Goal: Task Accomplishment & Management: Manage account settings

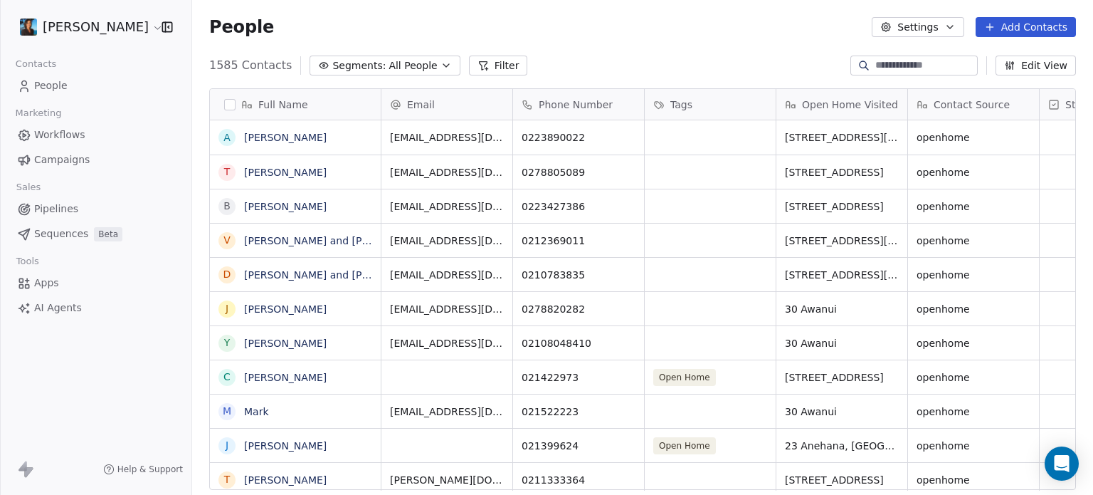
scroll to position [424, 890]
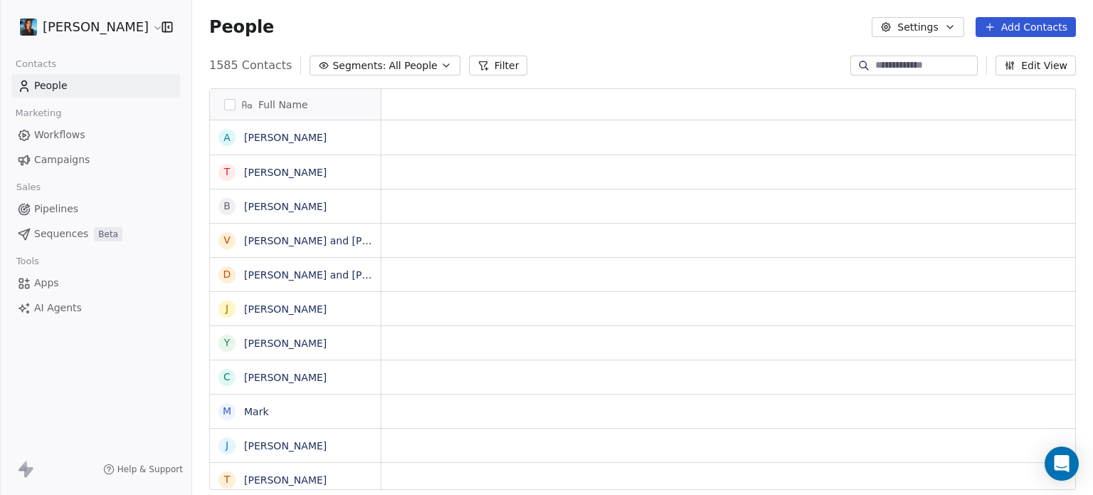
scroll to position [424, 890]
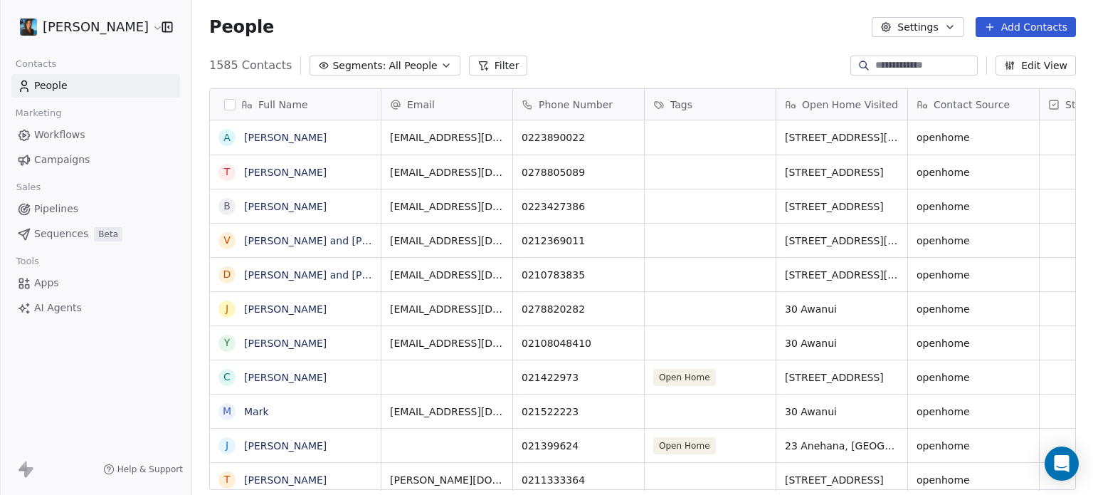
click at [82, 237] on span "Sequences" at bounding box center [61, 233] width 54 height 15
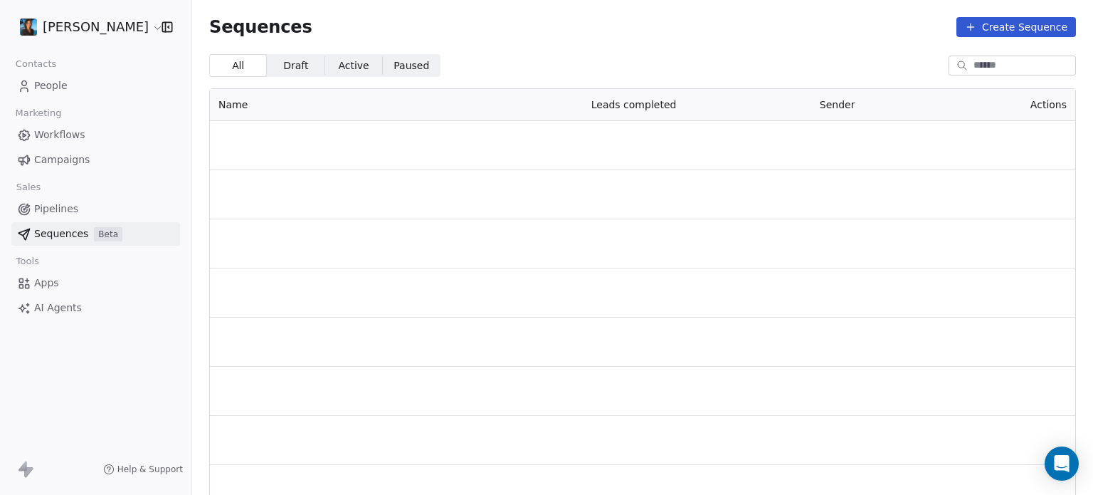
click at [82, 237] on span "Sequences" at bounding box center [61, 233] width 54 height 15
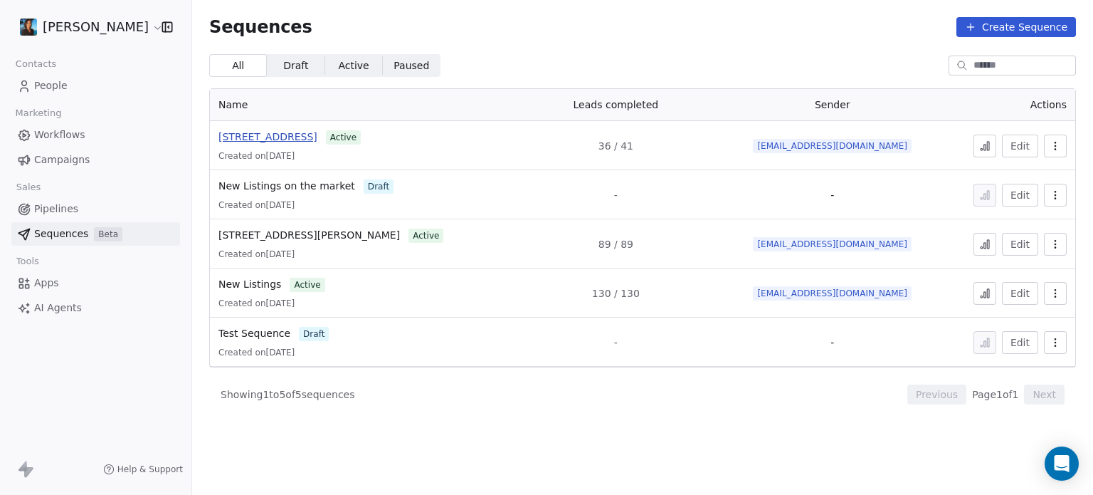
click at [271, 136] on span "[STREET_ADDRESS]" at bounding box center [268, 136] width 99 height 11
click at [990, 152] on button at bounding box center [985, 146] width 23 height 23
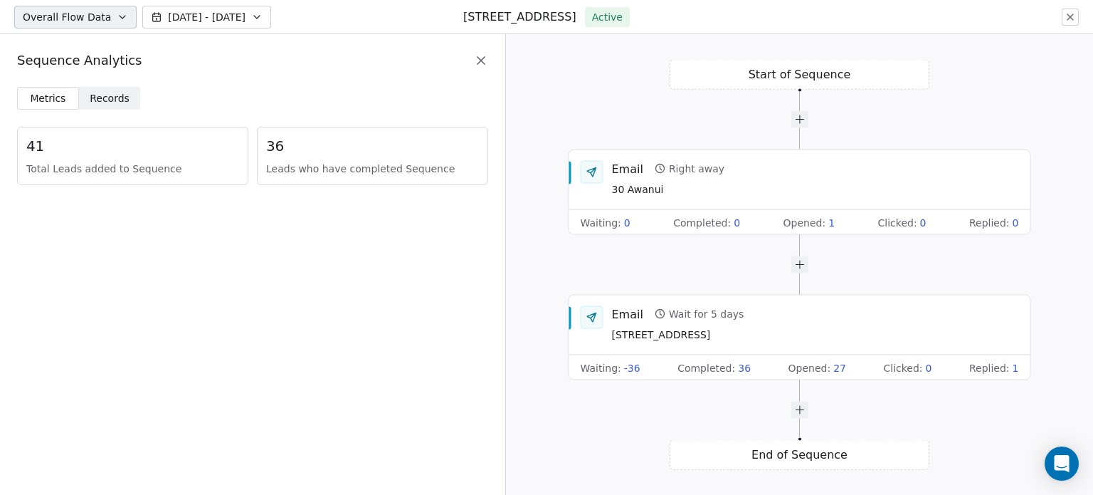
click at [115, 97] on span "Records" at bounding box center [110, 98] width 40 height 15
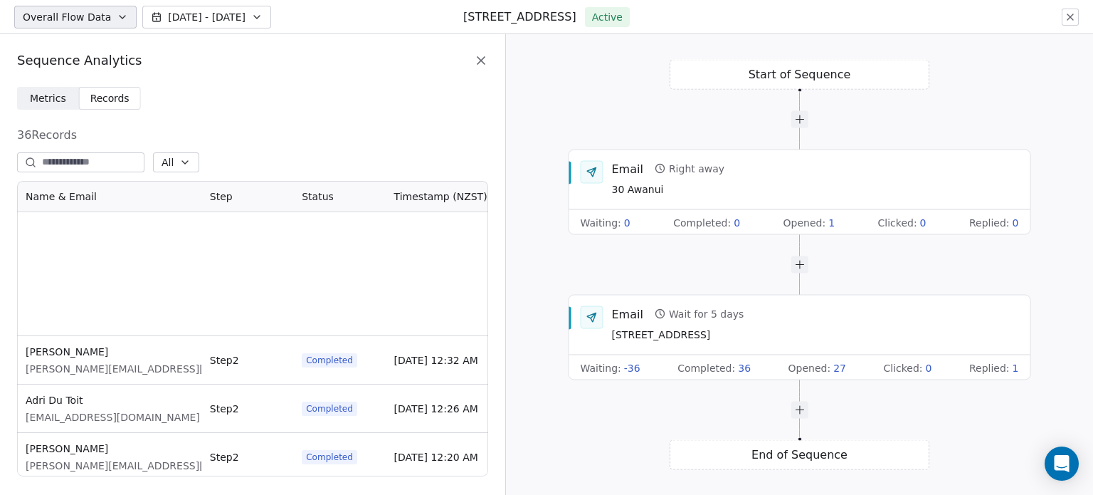
scroll to position [1478, 0]
